Goal: Use online tool/utility: Utilize a website feature to perform a specific function

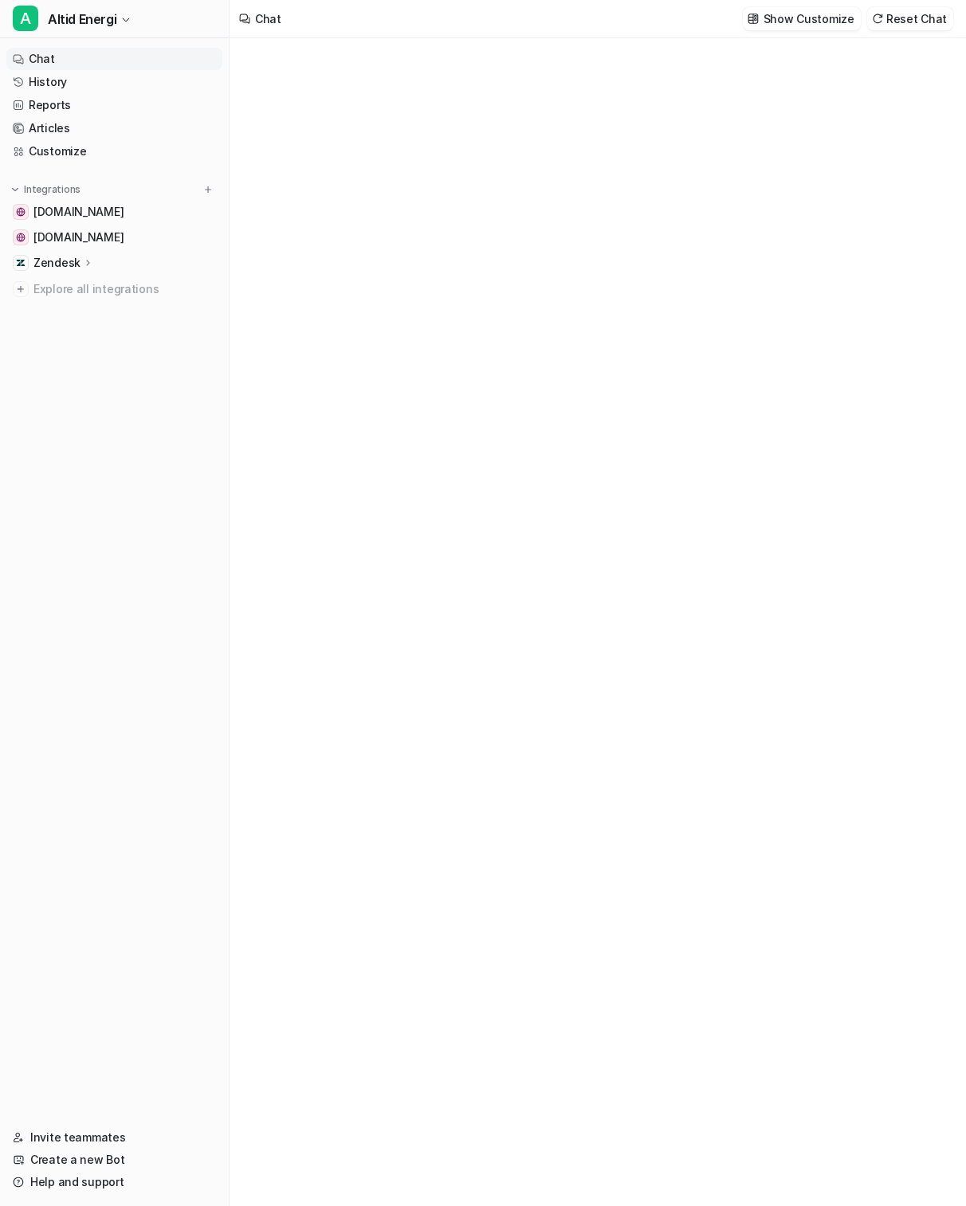
type textarea "**********"
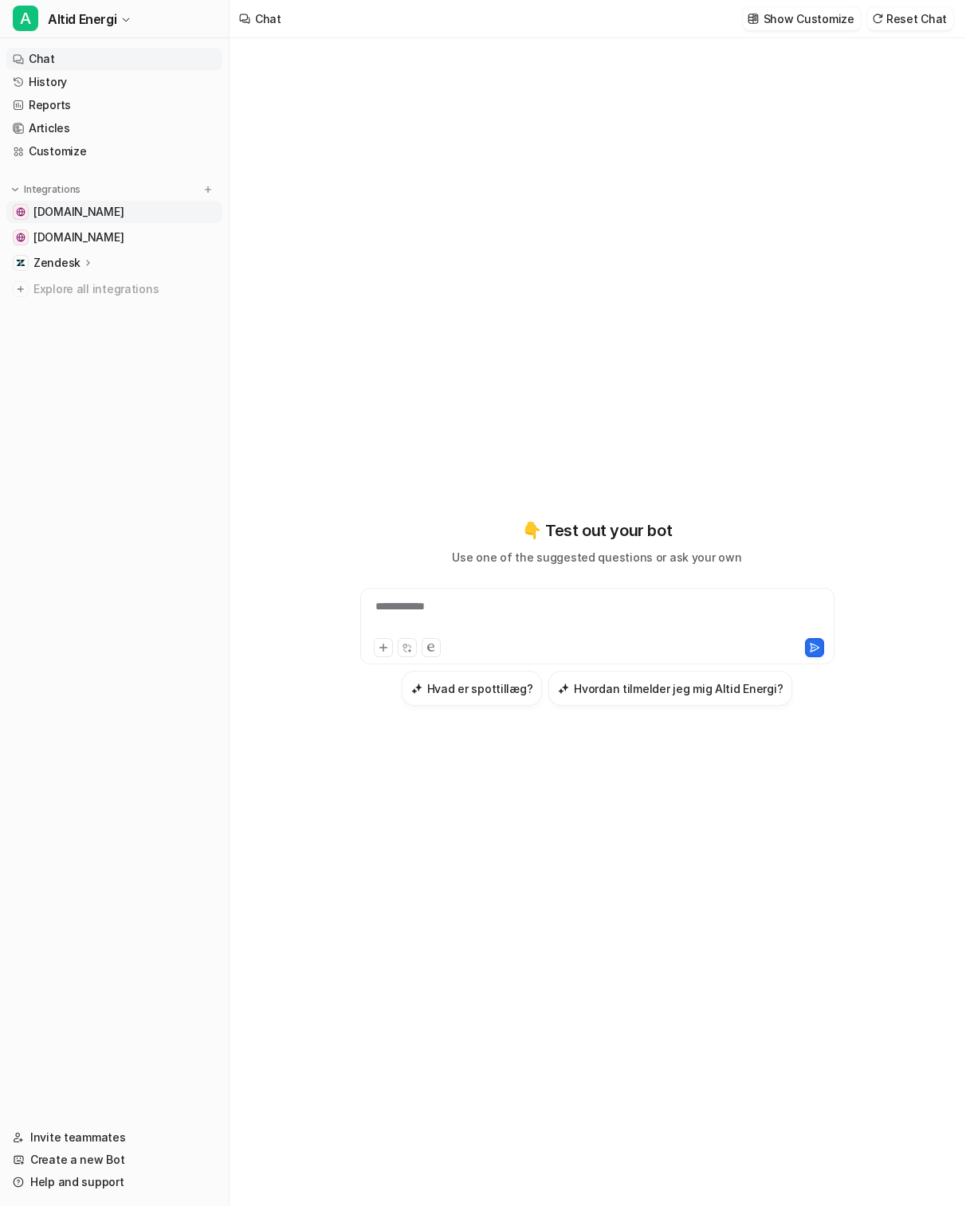
click at [48, 214] on span "[DOMAIN_NAME]" at bounding box center [78, 212] width 90 height 16
click at [121, 394] on nav "Chat History Reports Articles Customize Integrations altidenergi.dk greenpowerd…" at bounding box center [114, 577] width 229 height 1072
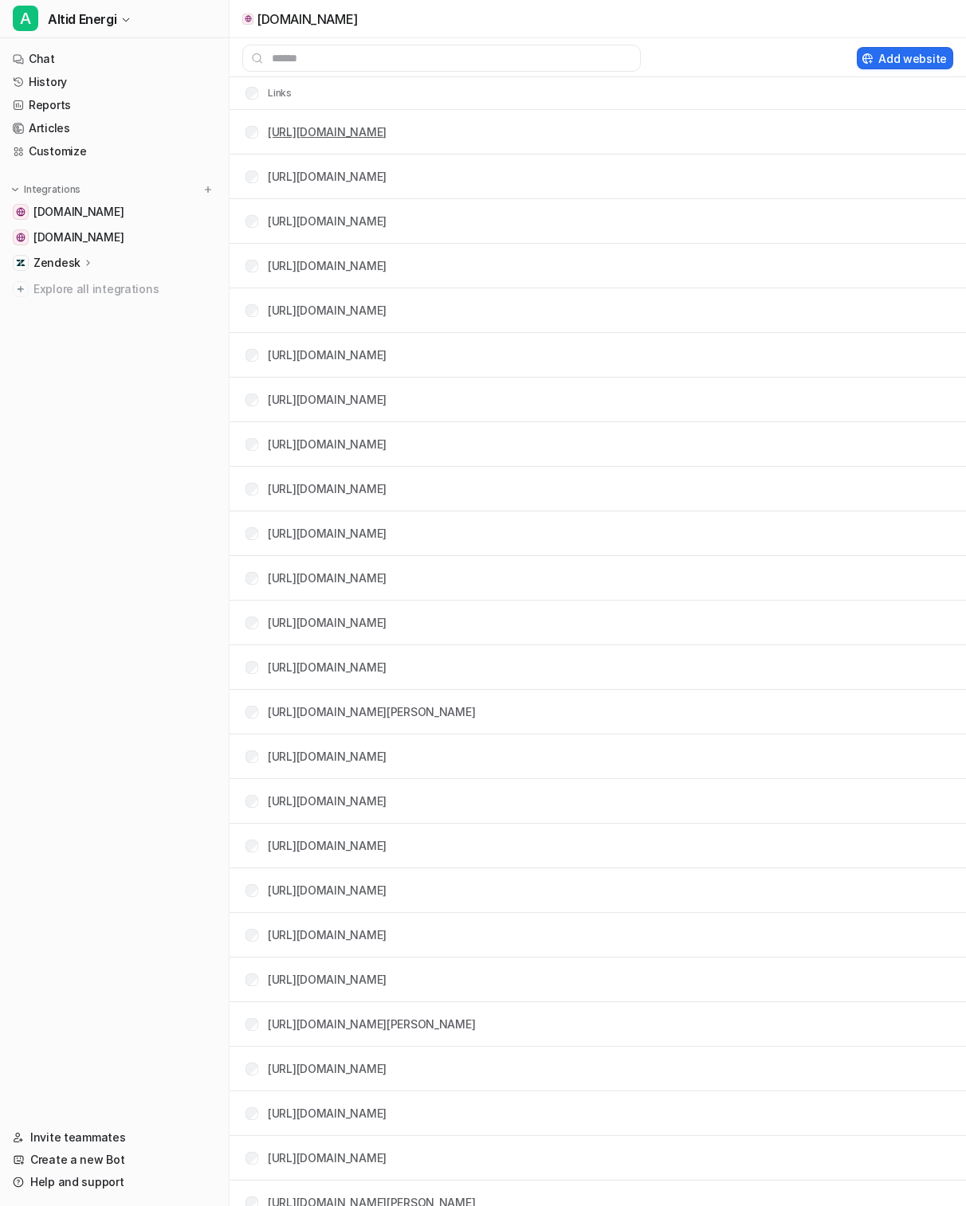
click at [386, 136] on link "[URL][DOMAIN_NAME]" at bounding box center [327, 132] width 119 height 14
